Goal: Information Seeking & Learning: Learn about a topic

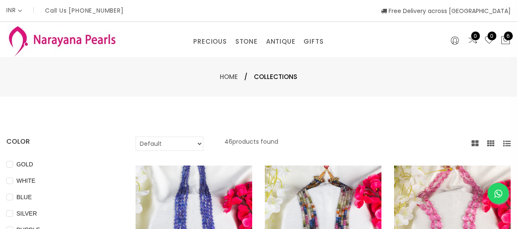
select select "INR"
click at [261, 79] on link "NECKLACE" at bounding box center [275, 80] width 72 height 13
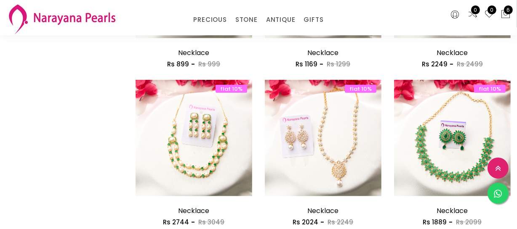
scroll to position [1071, 0]
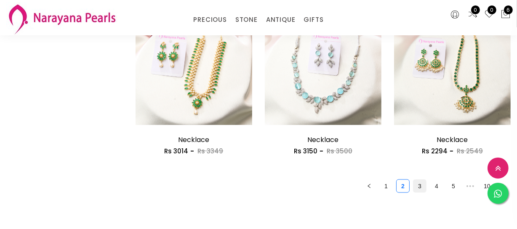
click at [415, 185] on link "3" at bounding box center [419, 186] width 13 height 13
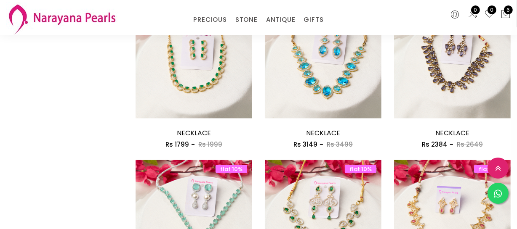
scroll to position [1071, 0]
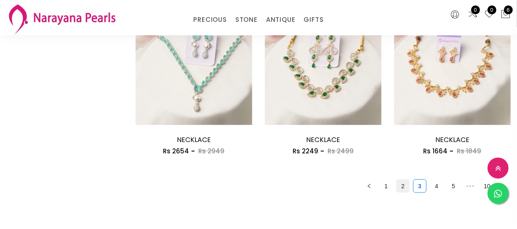
click at [399, 192] on link "2" at bounding box center [402, 186] width 13 height 13
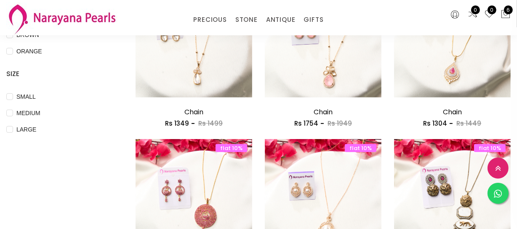
scroll to position [421, 0]
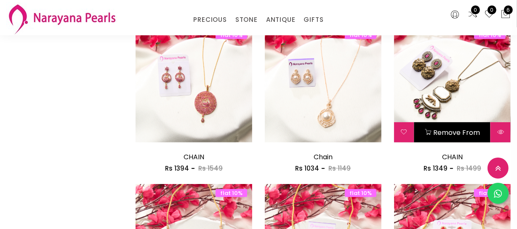
click at [460, 88] on img at bounding box center [452, 84] width 117 height 117
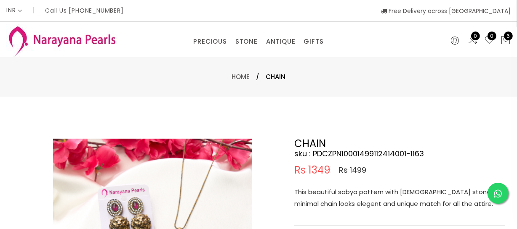
click at [351, 197] on p "This beautiful sabya pattern with [DEMOGRAPHIC_DATA] stone minimal chain looks …" at bounding box center [399, 198] width 210 height 24
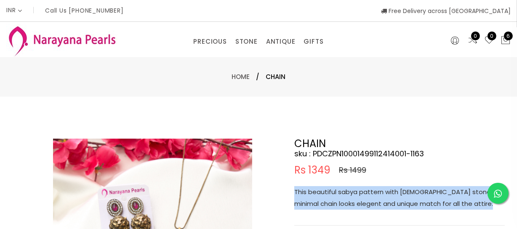
click at [351, 197] on p "This beautiful sabya pattern with [DEMOGRAPHIC_DATA] stone minimal chain looks …" at bounding box center [399, 198] width 210 height 24
copy p "This beautiful sabya pattern with [DEMOGRAPHIC_DATA] stone minimal chain looks …"
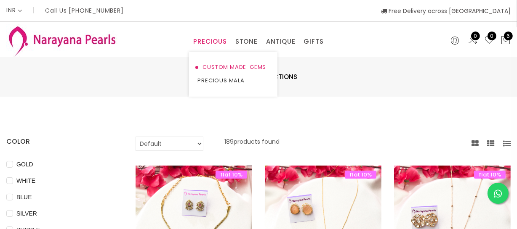
click at [214, 68] on link "CUSTOM MADE-GEMS" at bounding box center [233, 67] width 72 height 13
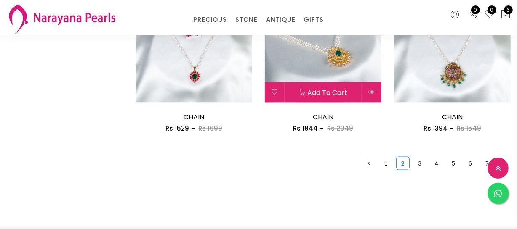
scroll to position [1186, 0]
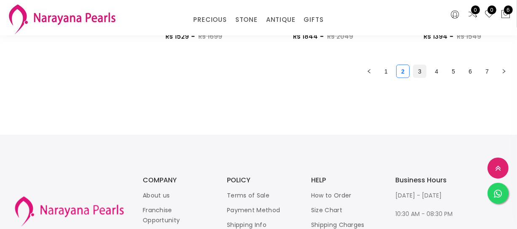
click at [413, 72] on link "3" at bounding box center [419, 71] width 13 height 13
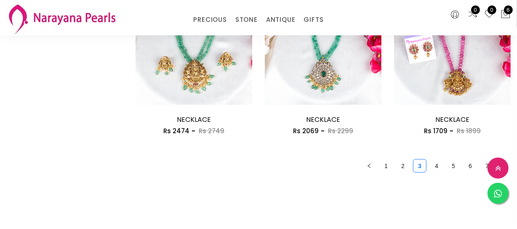
scroll to position [1109, 0]
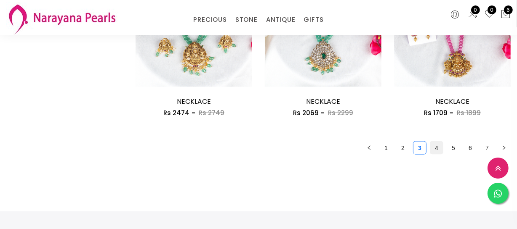
click at [439, 150] on link "4" at bounding box center [436, 148] width 13 height 13
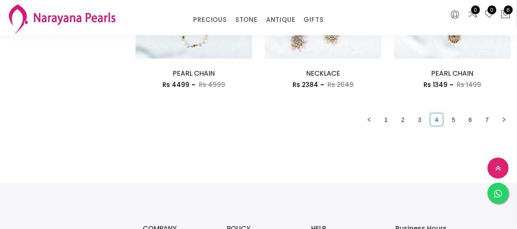
scroll to position [1120, 0]
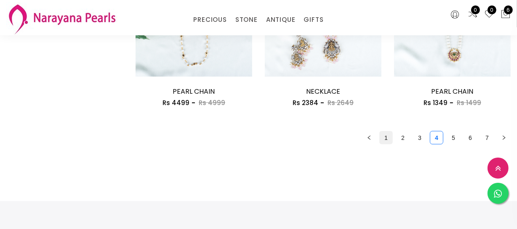
click at [383, 142] on link "1" at bounding box center [386, 138] width 13 height 13
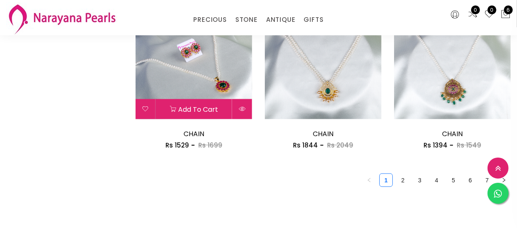
scroll to position [1109, 0]
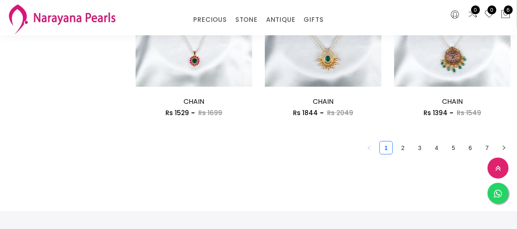
click at [400, 148] on link "2" at bounding box center [402, 148] width 13 height 13
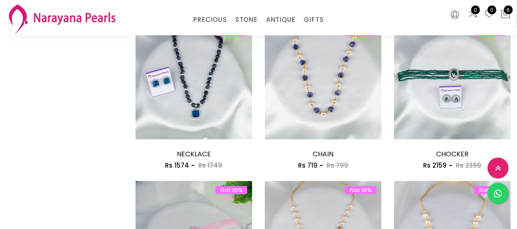
scroll to position [803, 0]
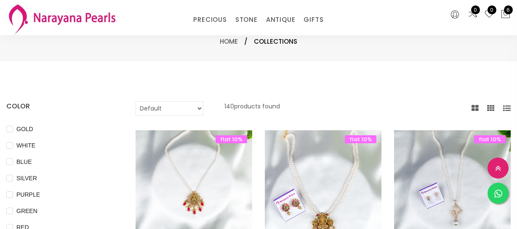
select select "INR"
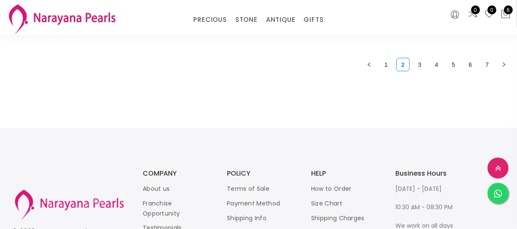
scroll to position [1148, 0]
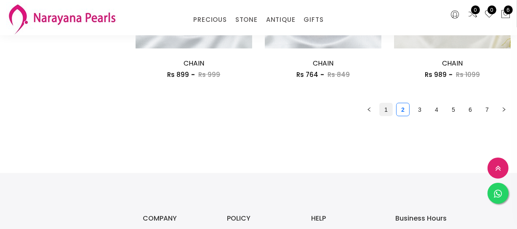
click at [382, 112] on link "1" at bounding box center [386, 110] width 13 height 13
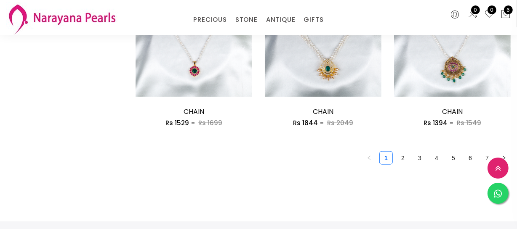
scroll to position [1109, 0]
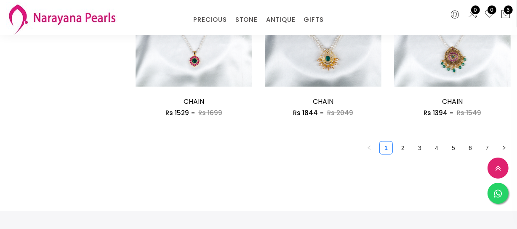
click at [396, 143] on link "2" at bounding box center [402, 148] width 13 height 13
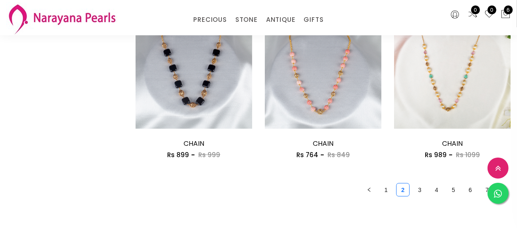
scroll to position [1109, 0]
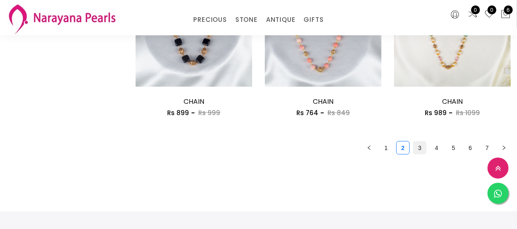
click at [415, 144] on link "3" at bounding box center [419, 148] width 13 height 13
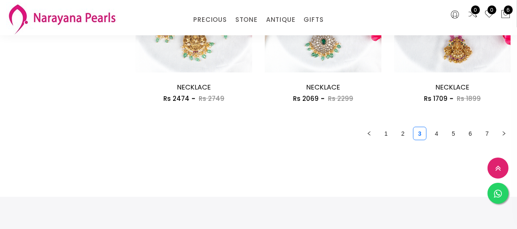
scroll to position [1148, 0]
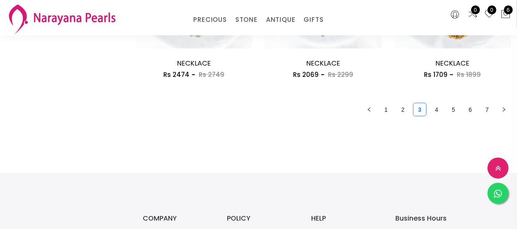
click at [438, 109] on link "4" at bounding box center [436, 110] width 13 height 13
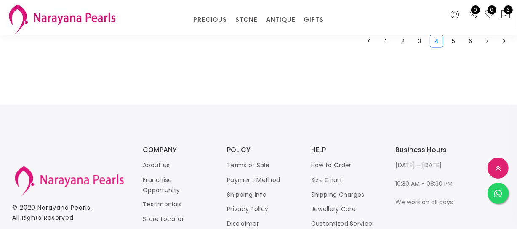
scroll to position [1148, 0]
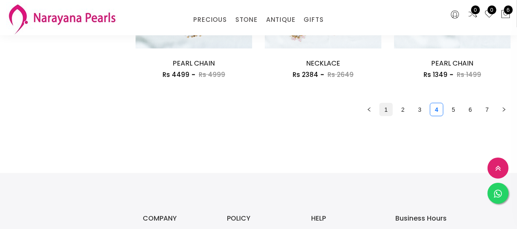
click at [382, 110] on link "1" at bounding box center [386, 110] width 13 height 13
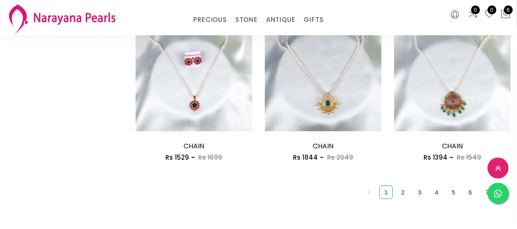
scroll to position [995, 0]
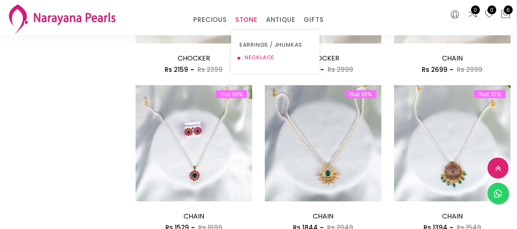
click at [254, 57] on link "NECKLACE" at bounding box center [275, 57] width 72 height 13
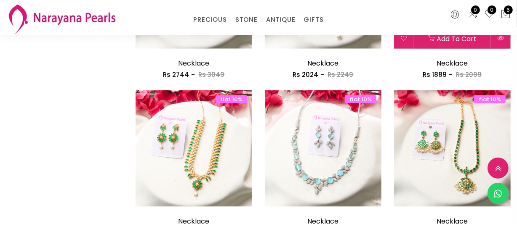
scroll to position [1068, 0]
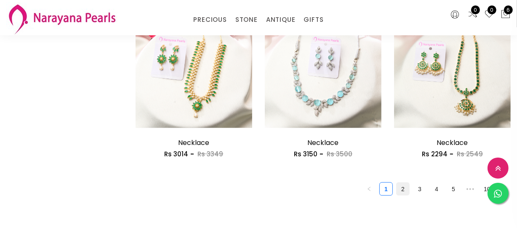
click at [399, 184] on link "2" at bounding box center [402, 189] width 13 height 13
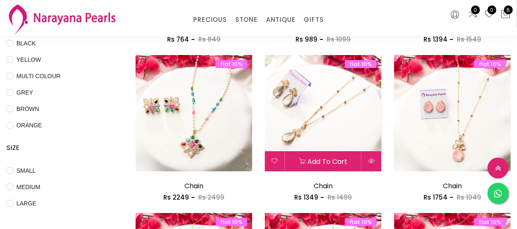
scroll to position [229, 0]
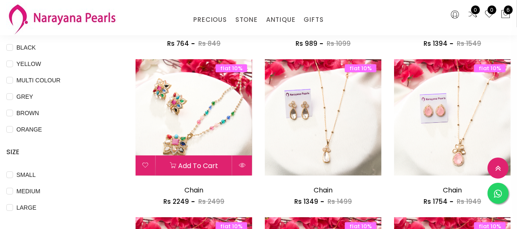
click at [180, 135] on img at bounding box center [194, 117] width 117 height 117
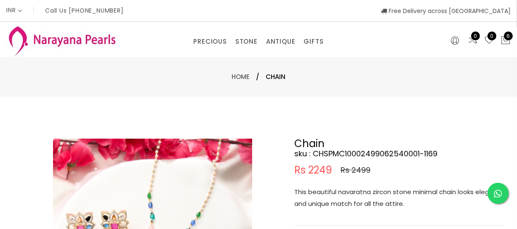
click at [354, 204] on p "This beautiful navaratna zircon stone minimal chain looks elegent and unique ma…" at bounding box center [399, 198] width 210 height 24
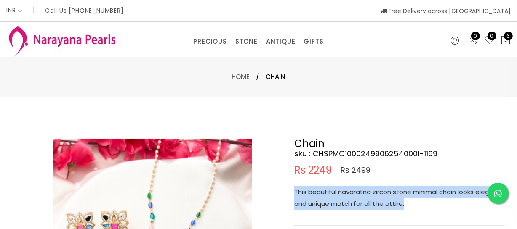
click at [354, 204] on p "This beautiful navaratna zircon stone minimal chain looks elegent and unique ma…" at bounding box center [399, 198] width 210 height 24
copy p "This beautiful navaratna zircon stone minimal chain looks elegent and unique ma…"
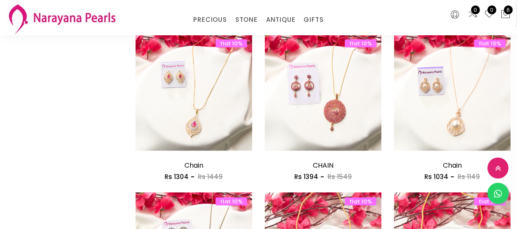
scroll to position [421, 0]
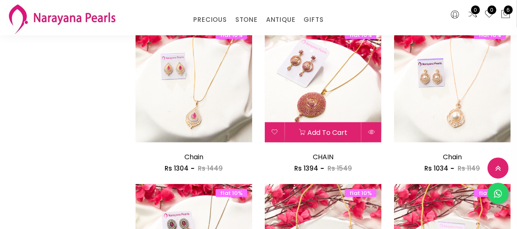
click at [321, 82] on img at bounding box center [323, 84] width 117 height 117
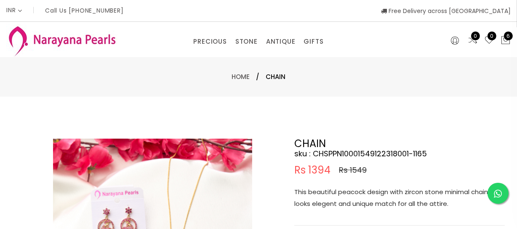
click at [344, 204] on p "This beautiful peacock design with zircon stone minimal chain looks elegent and…" at bounding box center [399, 198] width 210 height 24
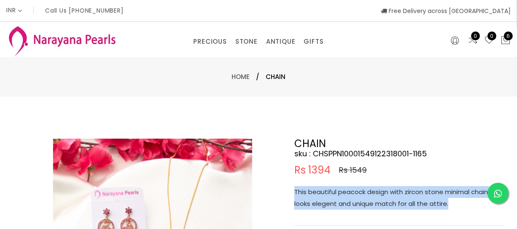
click at [344, 204] on p "This beautiful peacock design with zircon stone minimal chain looks elegent and…" at bounding box center [399, 198] width 210 height 24
copy p "This beautiful peacock design with zircon stone minimal chain looks elegent and…"
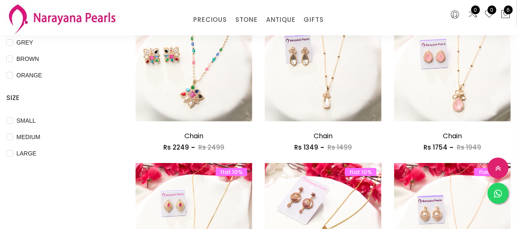
scroll to position [383, 0]
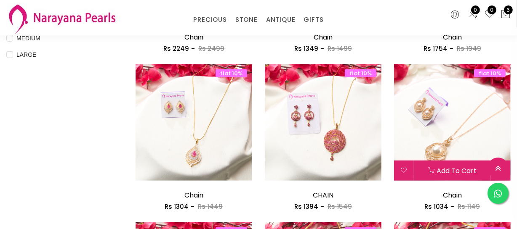
click at [430, 146] on img at bounding box center [452, 122] width 117 height 117
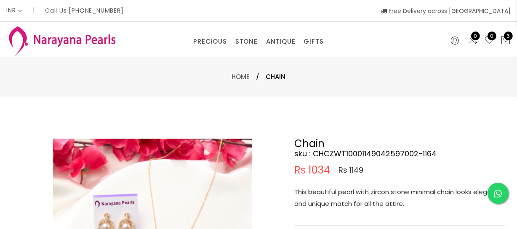
click at [358, 197] on p "This beautiful pearl with zircon stone minimal chain looks elegent and unique m…" at bounding box center [399, 198] width 210 height 24
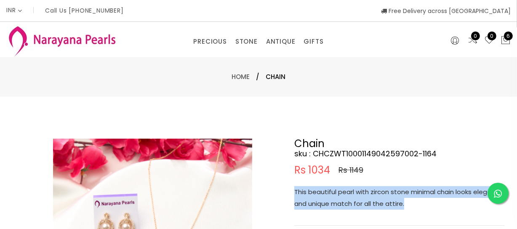
click at [358, 197] on p "This beautiful pearl with zircon stone minimal chain looks elegent and unique m…" at bounding box center [399, 198] width 210 height 24
copy p "This beautiful pearl with zircon stone minimal chain looks elegent and unique m…"
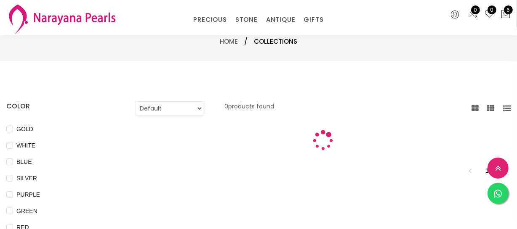
scroll to position [383, 0]
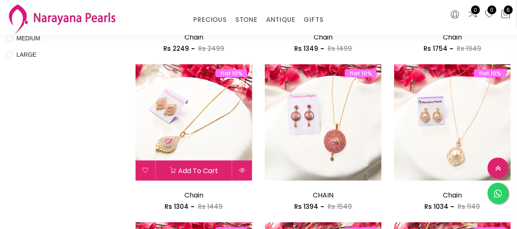
click at [205, 125] on img at bounding box center [194, 122] width 117 height 117
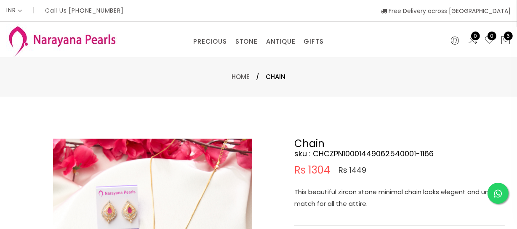
click at [351, 202] on p "This beautiful zircon stone minimal chain looks elegent and unique match for al…" at bounding box center [399, 198] width 210 height 24
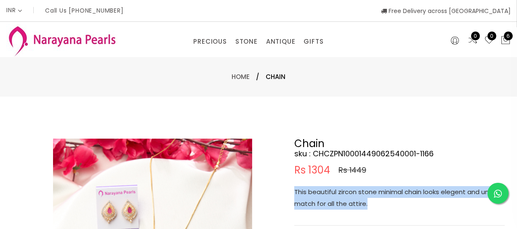
click at [351, 202] on p "This beautiful zircon stone minimal chain looks elegent and unique match for al…" at bounding box center [399, 198] width 210 height 24
copy p "This beautiful zircon stone minimal chain looks elegent and unique match for al…"
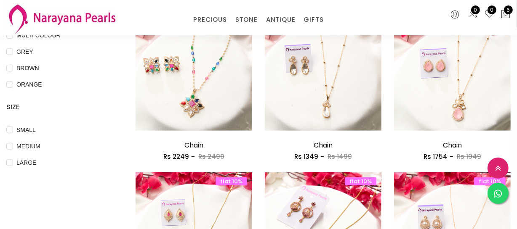
scroll to position [268, 0]
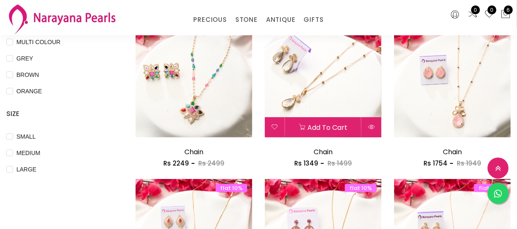
click at [326, 82] on img at bounding box center [323, 79] width 117 height 117
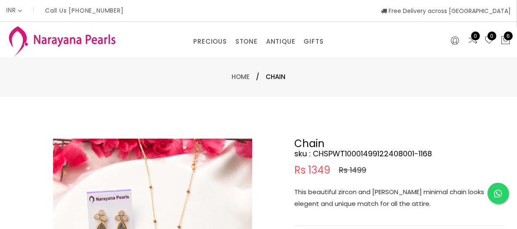
click at [365, 197] on p "This beautiful zircon and [PERSON_NAME] minimal chain looks elegent and unique …" at bounding box center [399, 198] width 210 height 24
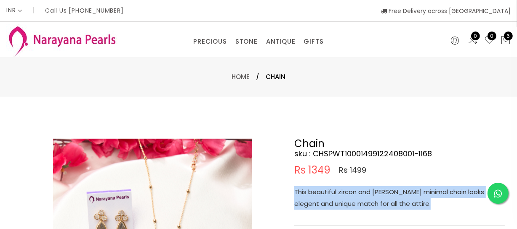
click at [365, 197] on p "This beautiful zircon and [PERSON_NAME] minimal chain looks elegent and unique …" at bounding box center [399, 198] width 210 height 24
copy p "This beautiful zircon and [PERSON_NAME] minimal chain looks elegent and unique …"
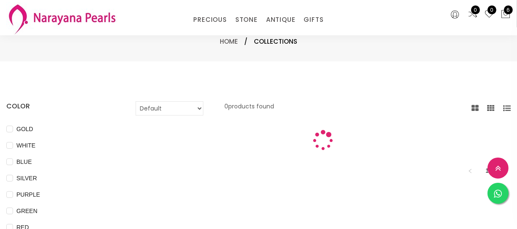
scroll to position [268, 0]
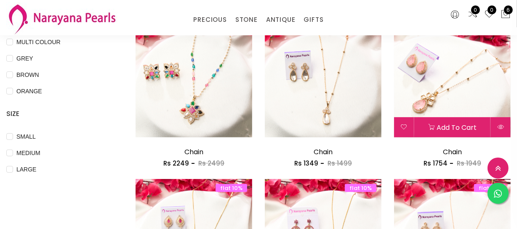
click at [423, 90] on img at bounding box center [452, 79] width 117 height 117
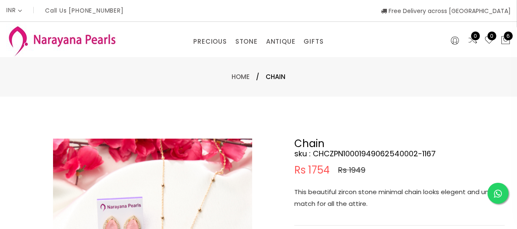
click at [348, 202] on p "This beautiful zircon stone minimal chain looks elegent and unique match for al…" at bounding box center [399, 198] width 210 height 24
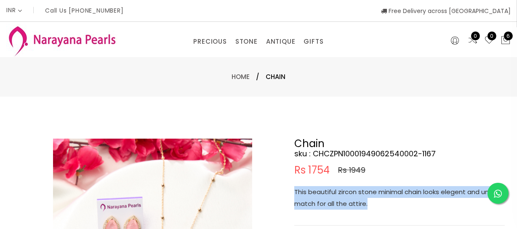
click at [348, 202] on p "This beautiful zircon stone minimal chain looks elegent and unique match for al…" at bounding box center [399, 198] width 210 height 24
copy p "This beautiful zircon stone minimal chain looks elegent and unique match for al…"
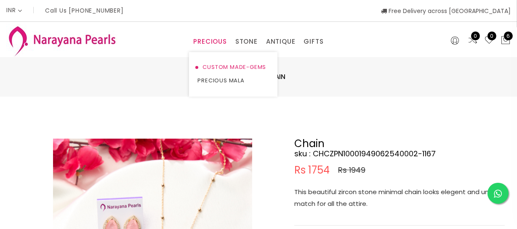
click at [214, 67] on link "CUSTOM MADE-GEMS" at bounding box center [233, 67] width 72 height 13
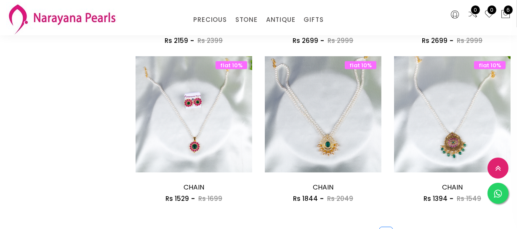
scroll to position [1071, 0]
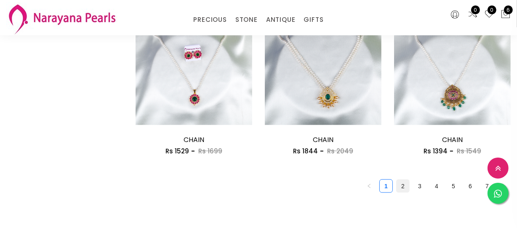
click at [406, 184] on link "2" at bounding box center [402, 186] width 13 height 13
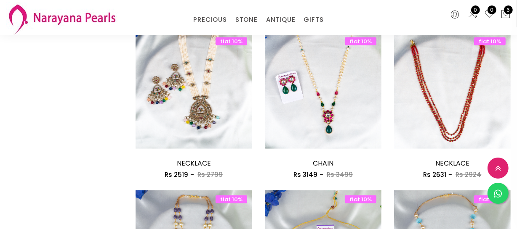
scroll to position [421, 0]
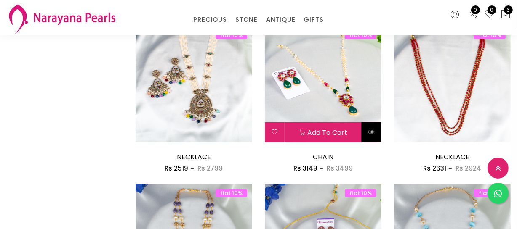
click at [373, 130] on icon at bounding box center [371, 132] width 7 height 7
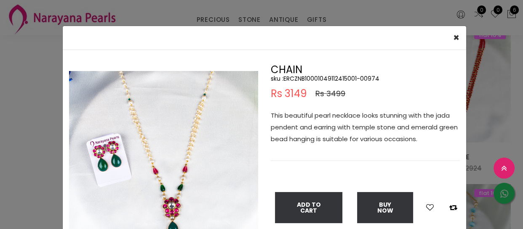
click at [312, 77] on h5 "sku : ERCZNB10001049112415001-00974" at bounding box center [365, 79] width 189 height 8
copy h5 "ERCZNB10001049112415001"
click at [35, 107] on div "× Close Double (click / press) on the image to zoom (in / out). CHAIN sku : ERC…" at bounding box center [261, 114] width 523 height 229
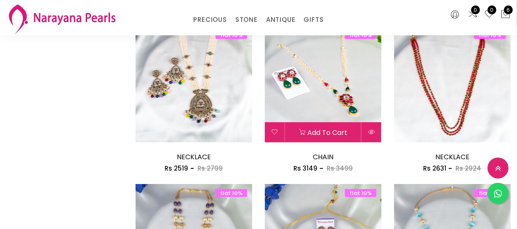
click at [303, 76] on img at bounding box center [323, 84] width 117 height 117
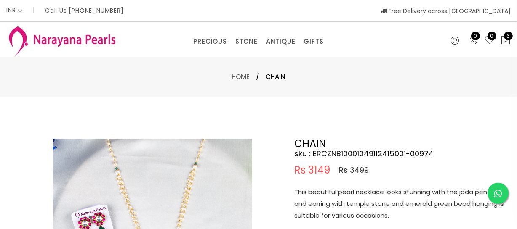
click at [336, 200] on p "This beautiful pearl necklace looks stunning with the jada pendent and earring …" at bounding box center [399, 203] width 210 height 35
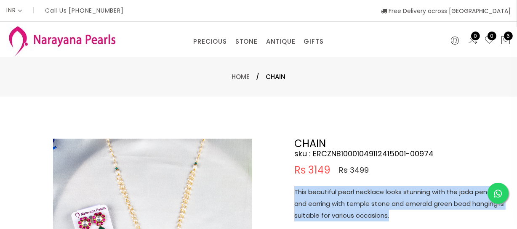
click at [336, 200] on p "This beautiful pearl necklace looks stunning with the jada pendent and earring …" at bounding box center [399, 203] width 210 height 35
copy p "This beautiful pearl necklace looks stunning with the jada pendent and earring …"
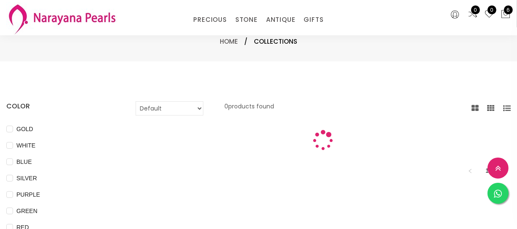
scroll to position [421, 0]
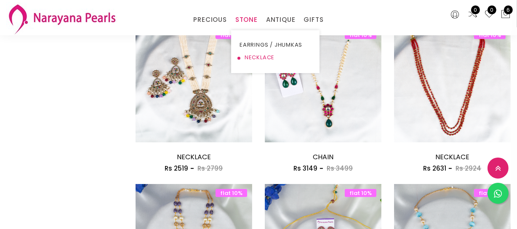
click at [252, 57] on link "NECKLACE" at bounding box center [275, 57] width 72 height 13
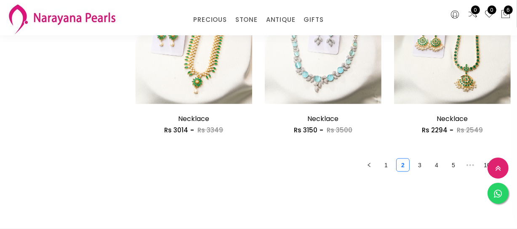
scroll to position [1186, 0]
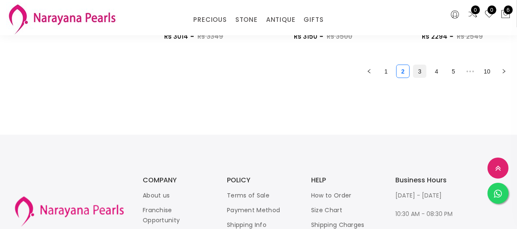
click at [417, 69] on link "3" at bounding box center [419, 71] width 13 height 13
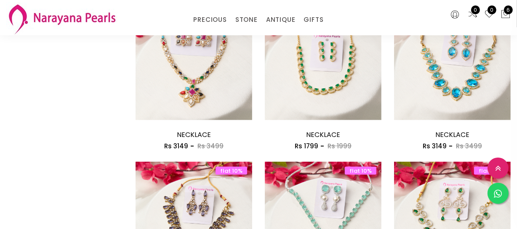
scroll to position [1148, 0]
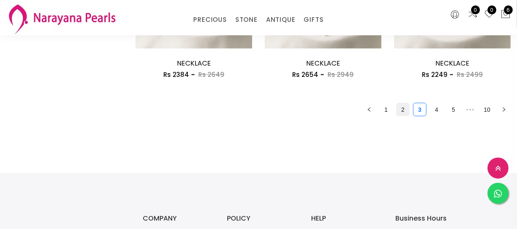
click at [403, 105] on link "2" at bounding box center [402, 110] width 13 height 13
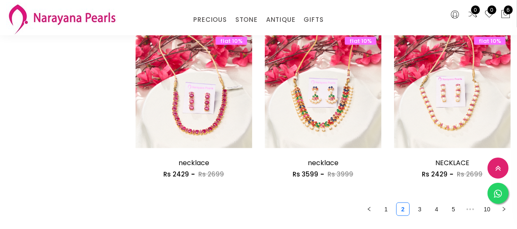
scroll to position [1186, 0]
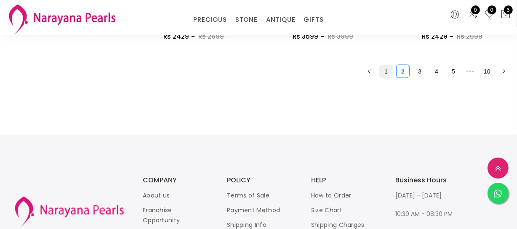
click at [381, 71] on link "1" at bounding box center [386, 71] width 13 height 13
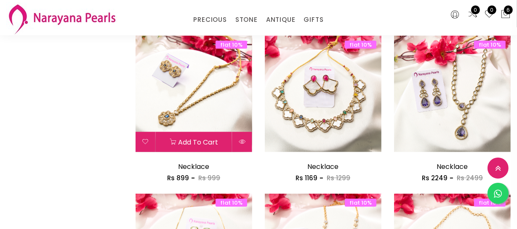
scroll to position [727, 0]
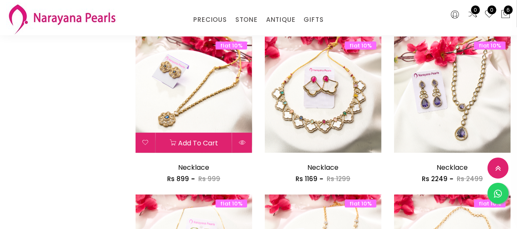
click at [217, 93] on img at bounding box center [194, 95] width 117 height 117
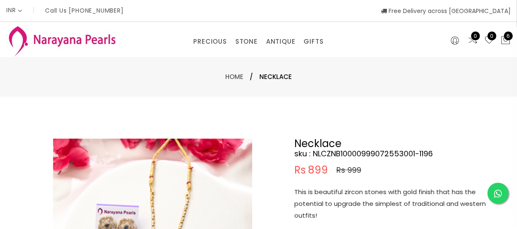
click at [351, 196] on p "This is beautiful zircon stones with gold finish that has the potential to upgr…" at bounding box center [399, 203] width 210 height 35
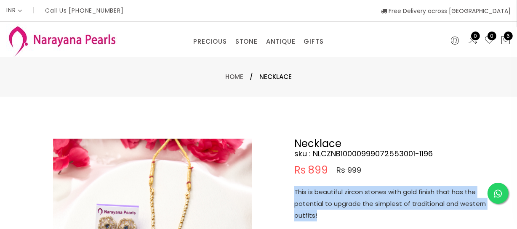
click at [351, 196] on p "This is beautiful zircon stones with gold finish that has the potential to upgr…" at bounding box center [399, 203] width 210 height 35
copy p "This is beautiful zircon stones with gold finish that has the potential to upgr…"
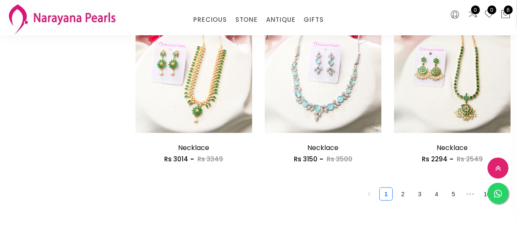
scroll to position [1117, 0]
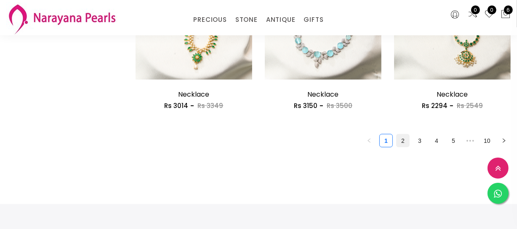
click at [402, 141] on link "2" at bounding box center [402, 141] width 13 height 13
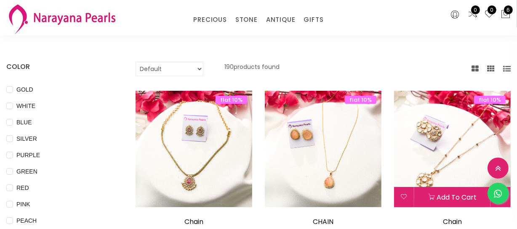
scroll to position [38, 0]
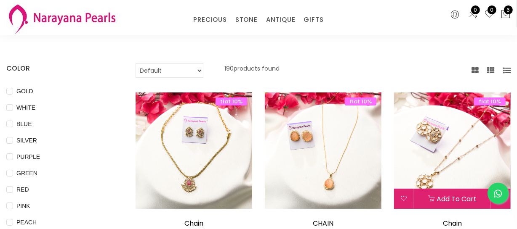
click at [439, 157] on img at bounding box center [452, 151] width 117 height 117
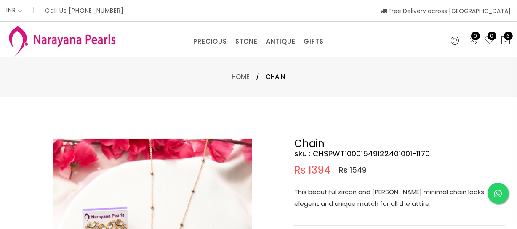
click at [340, 202] on p "This beautiful zircon and [PERSON_NAME] minimal chain looks elegent and unique …" at bounding box center [399, 198] width 210 height 24
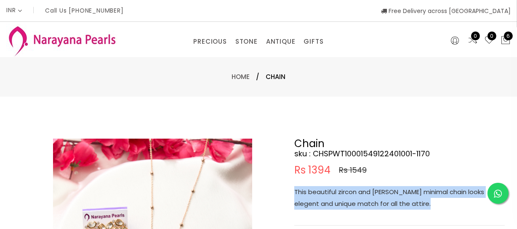
click at [340, 202] on p "This beautiful zircon and [PERSON_NAME] minimal chain looks elegent and unique …" at bounding box center [399, 198] width 210 height 24
copy p "This beautiful zircon and [PERSON_NAME] minimal chain looks elegent and unique …"
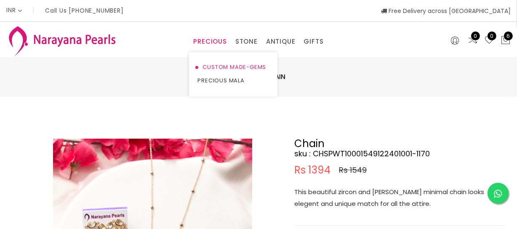
click at [212, 64] on link "CUSTOM MADE-GEMS" at bounding box center [233, 67] width 72 height 13
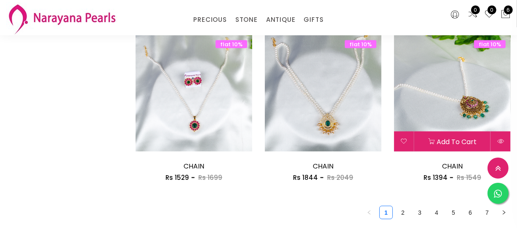
scroll to position [1148, 0]
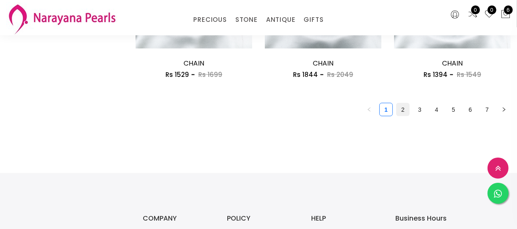
click at [402, 115] on link "2" at bounding box center [402, 110] width 13 height 13
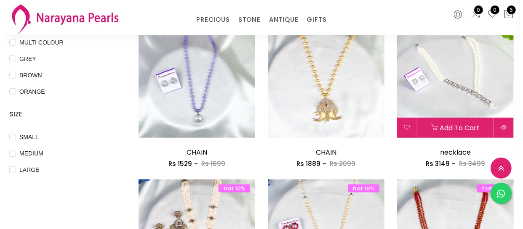
scroll to position [268, 0]
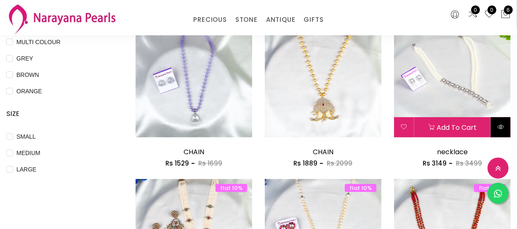
click at [502, 125] on icon at bounding box center [500, 127] width 7 height 7
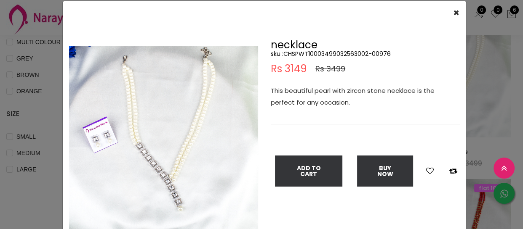
scroll to position [38, 0]
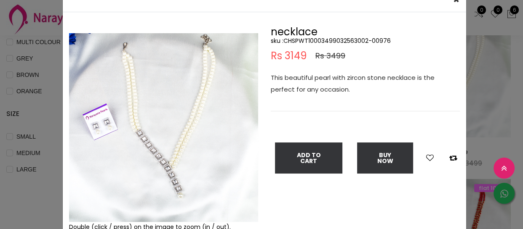
click at [338, 41] on h5 "sku : CHSPWT10003499032563002-00976" at bounding box center [365, 41] width 189 height 8
